Goal: Task Accomplishment & Management: Complete application form

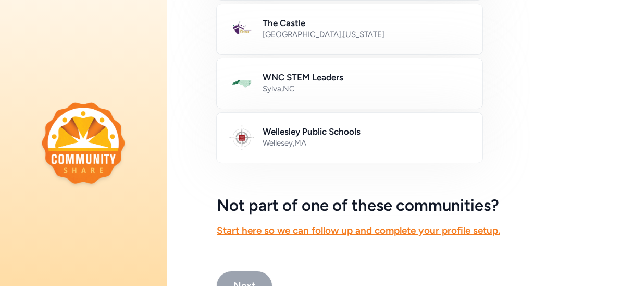
scroll to position [711, 0]
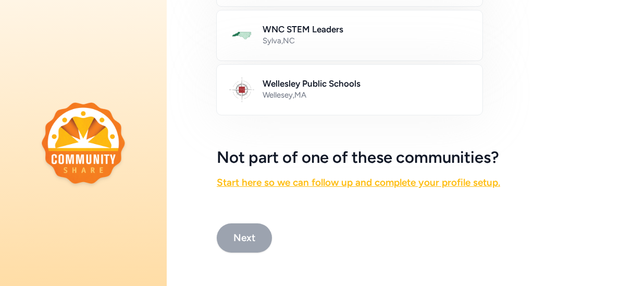
click at [462, 185] on link "Start here so we can follow up and complete your profile setup." at bounding box center [359, 182] width 284 height 12
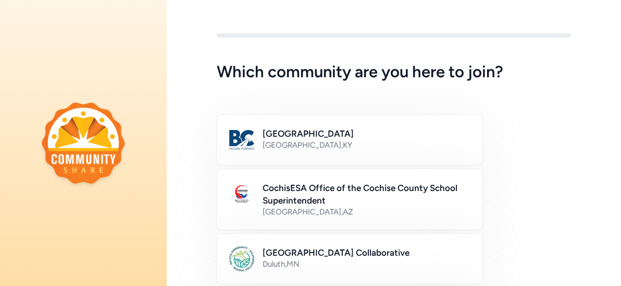
click at [352, 73] on h5 "Which community are you here to join?" at bounding box center [394, 72] width 354 height 19
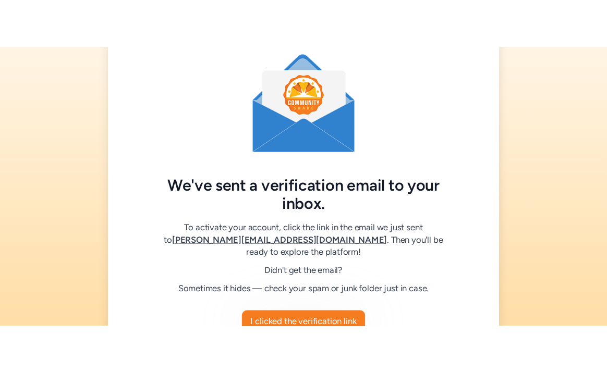
scroll to position [27, 0]
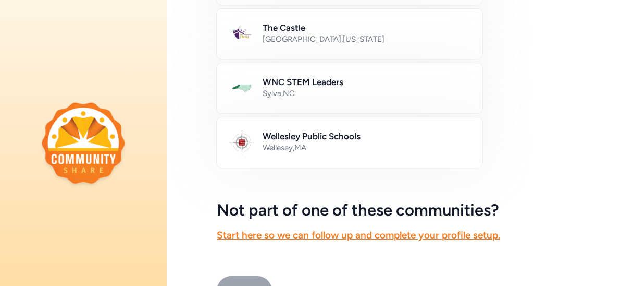
scroll to position [711, 0]
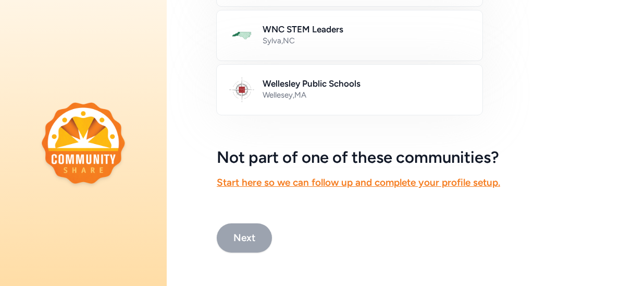
click at [255, 235] on button "Next" at bounding box center [244, 237] width 55 height 29
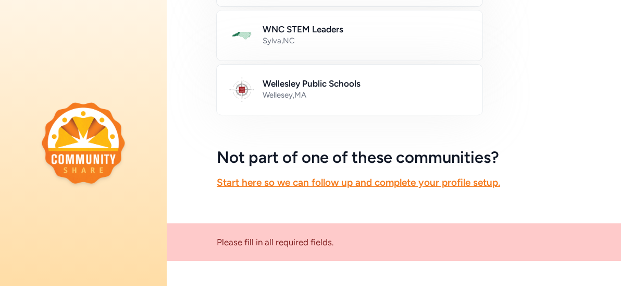
scroll to position [782, 0]
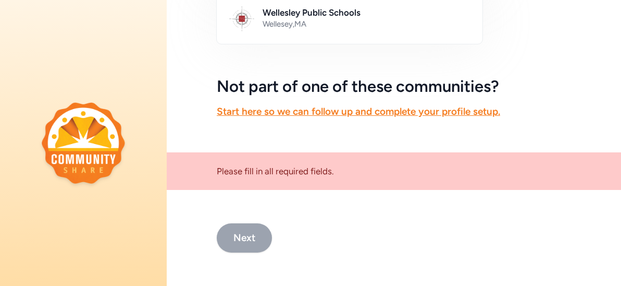
click at [255, 235] on button "Next" at bounding box center [244, 237] width 55 height 29
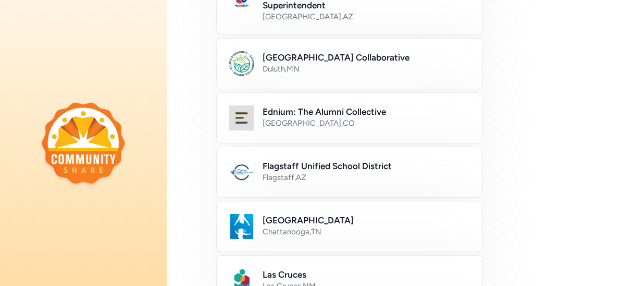
scroll to position [0, 0]
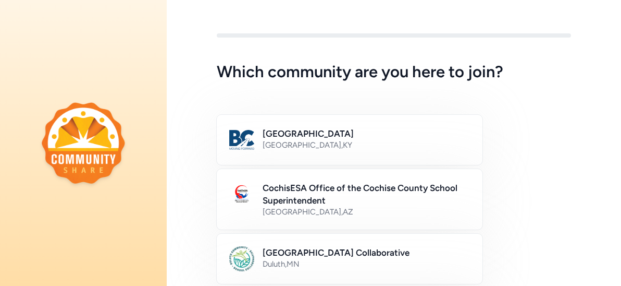
click at [105, 145] on img at bounding box center [83, 143] width 83 height 82
